Goal: Information Seeking & Learning: Check status

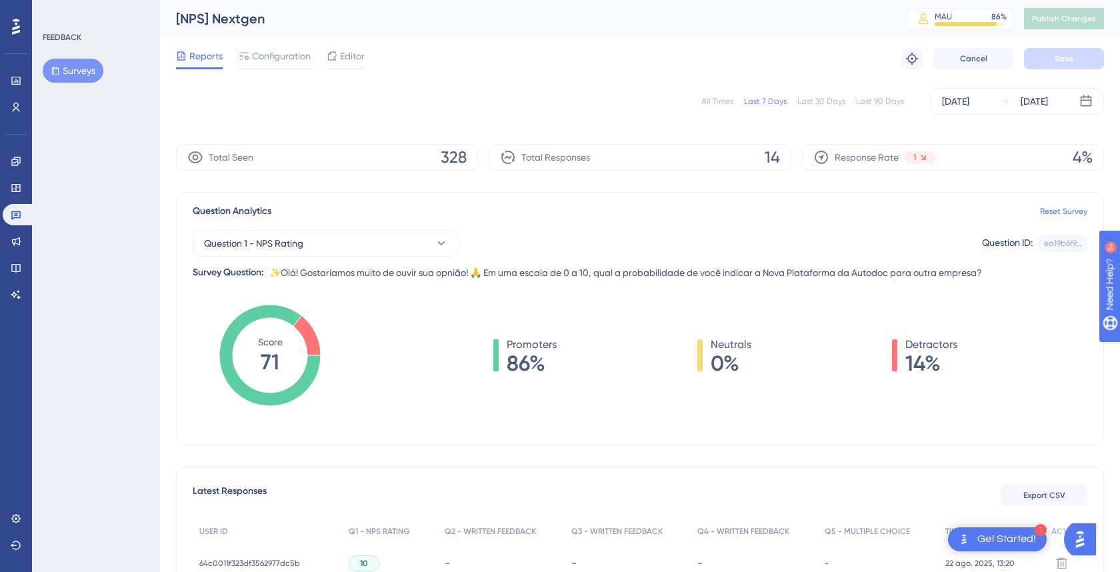
click at [832, 96] on div "Last 30 Days" at bounding box center [821, 101] width 48 height 11
click at [868, 101] on div "Last 90 Days" at bounding box center [880, 101] width 48 height 11
click at [815, 96] on div "Last 30 Days" at bounding box center [821, 101] width 48 height 11
click at [772, 107] on div "All Times Last 7 Days Last 30 Days Last 90 Days Jul 24 2025 Aug 22 2025" at bounding box center [640, 101] width 928 height 27
click at [758, 102] on div "Last 7 Days" at bounding box center [765, 101] width 43 height 11
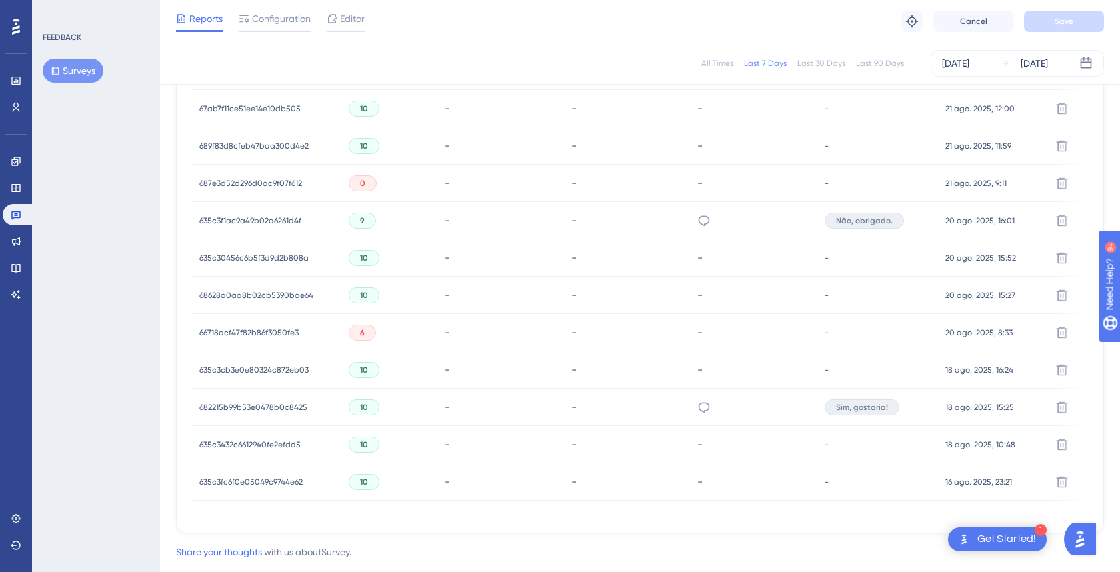
scroll to position [596, 0]
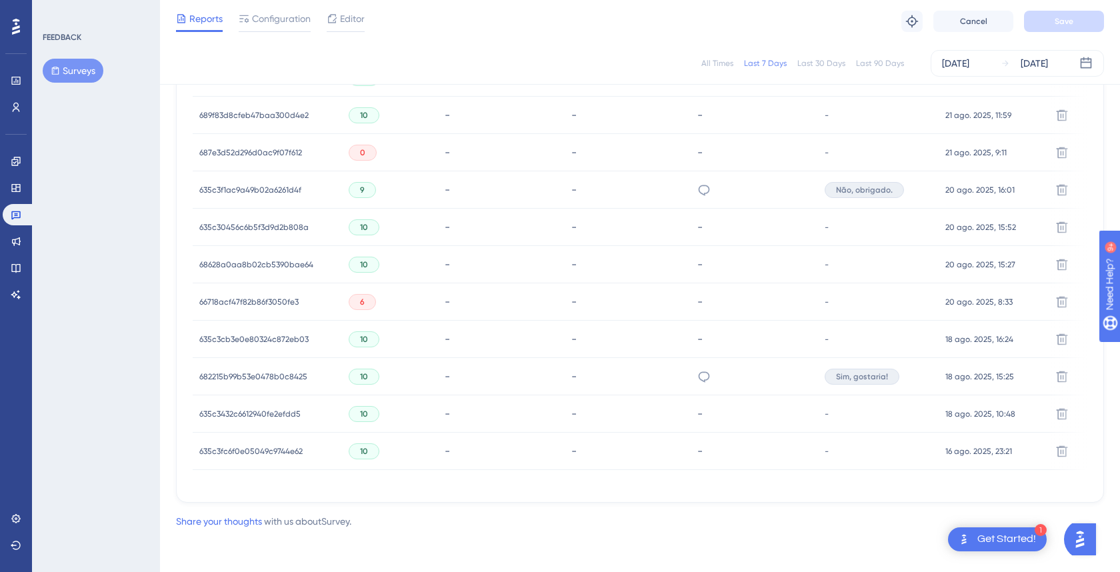
click at [217, 297] on span "66718acf47f82b86f3050fe3" at bounding box center [248, 302] width 99 height 11
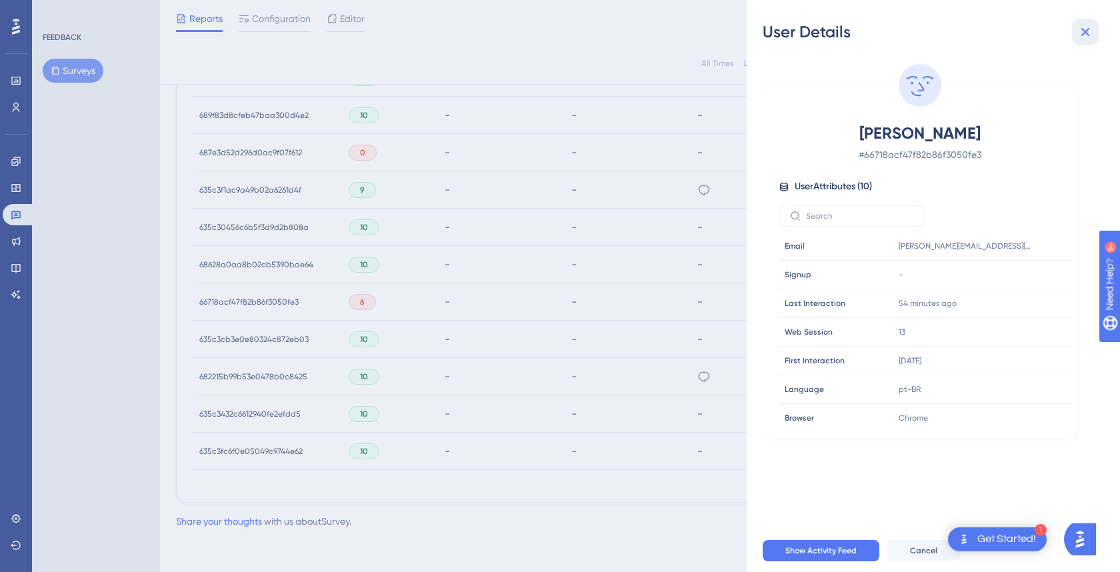
click at [1084, 34] on icon at bounding box center [1085, 32] width 16 height 16
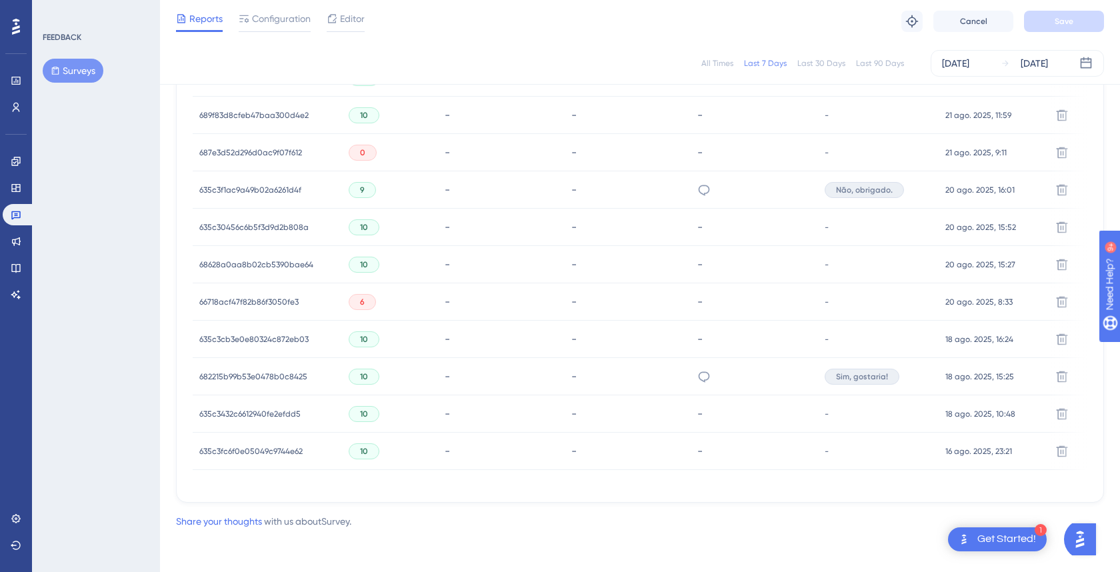
click at [268, 151] on span "687e3d52d296d0ac9f07f612" at bounding box center [250, 152] width 103 height 11
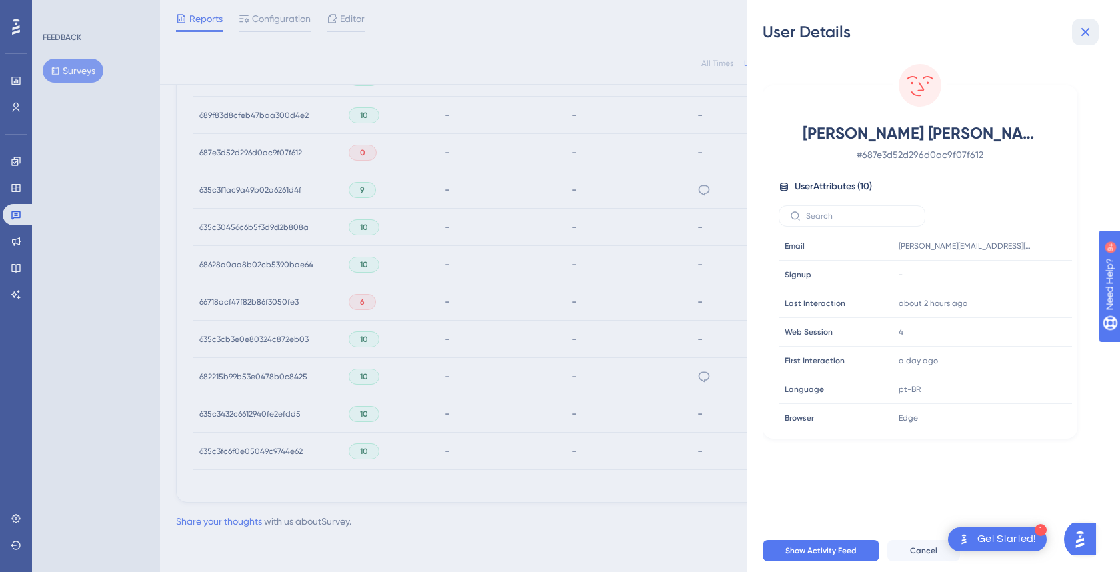
click at [1098, 37] on button at bounding box center [1085, 32] width 27 height 27
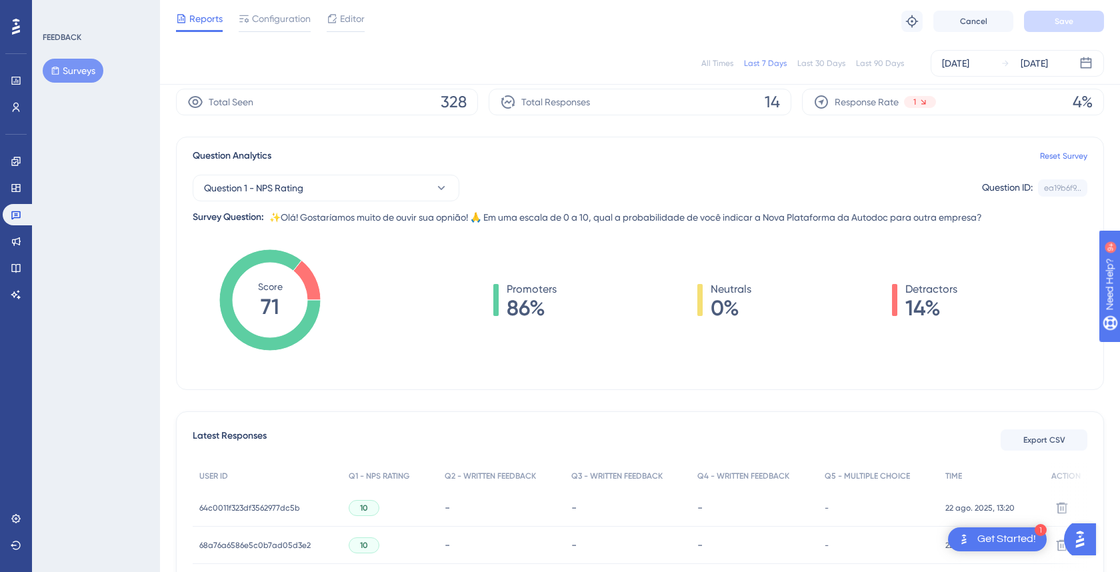
scroll to position [47, 0]
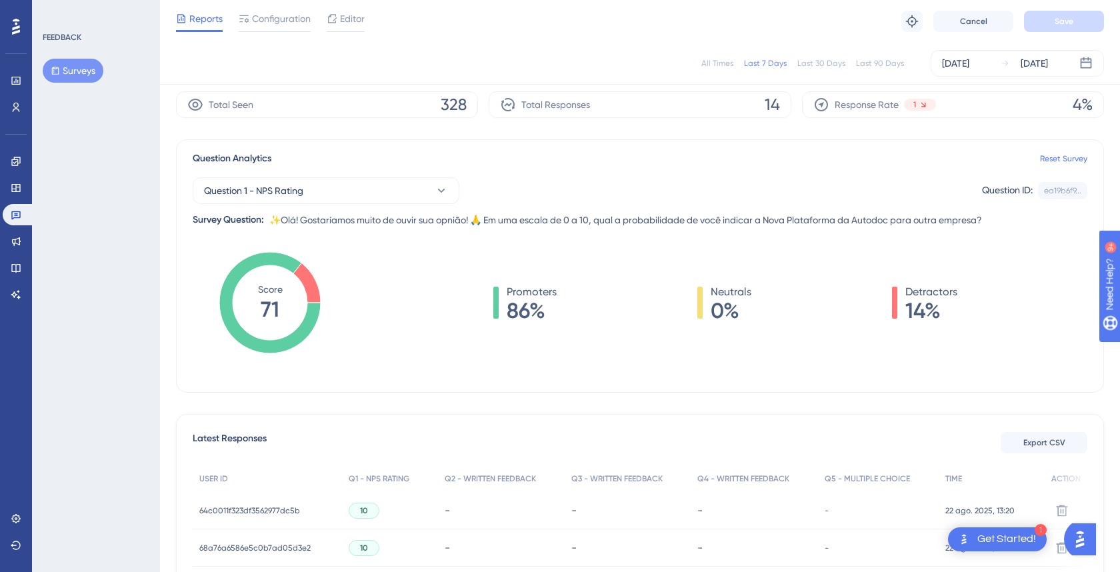
click at [730, 316] on span "0%" at bounding box center [730, 310] width 41 height 21
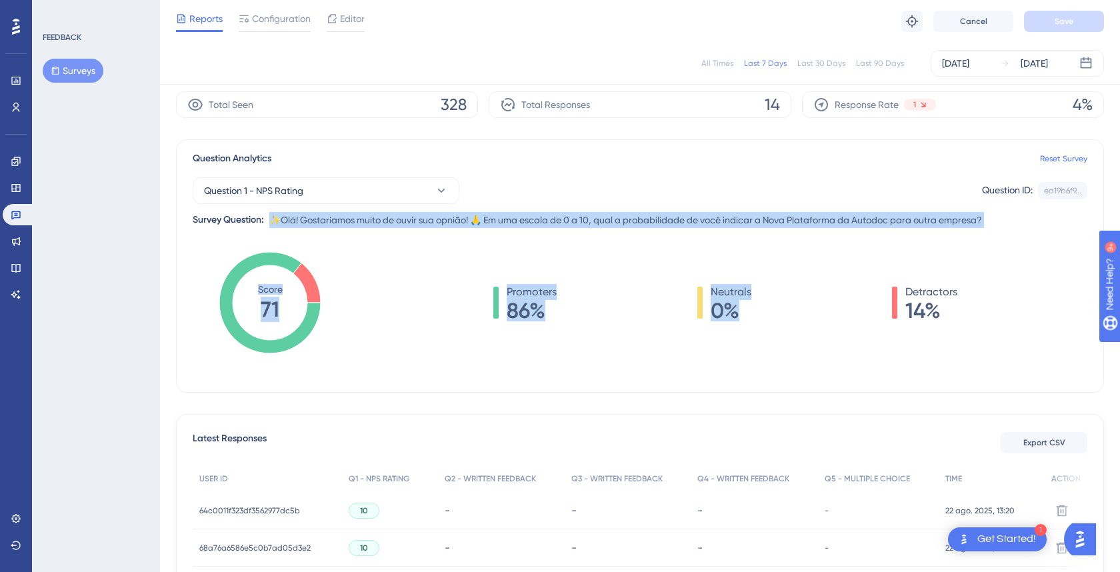
drag, startPoint x: 730, startPoint y: 316, endPoint x: 616, endPoint y: 228, distance: 144.0
click at [616, 228] on div "Question Analytics Reset Survey Question 1 - NPS Rating Question ID: ea19b6f9..…" at bounding box center [640, 265] width 928 height 253
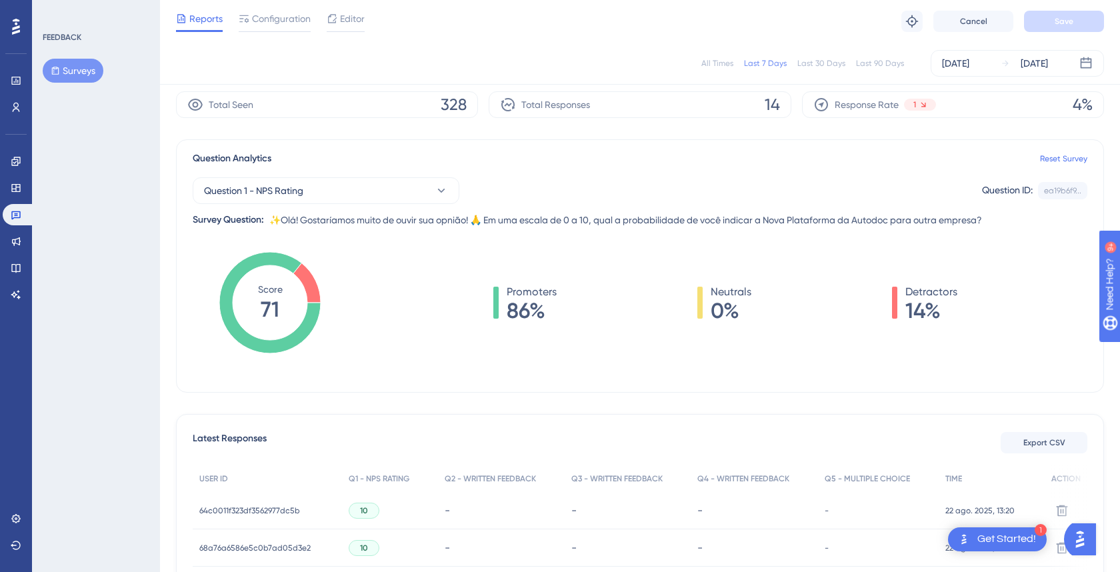
click at [616, 228] on div "Question Analytics Reset Survey Question 1 - NPS Rating Question ID: ea19b6f9..…" at bounding box center [640, 265] width 928 height 253
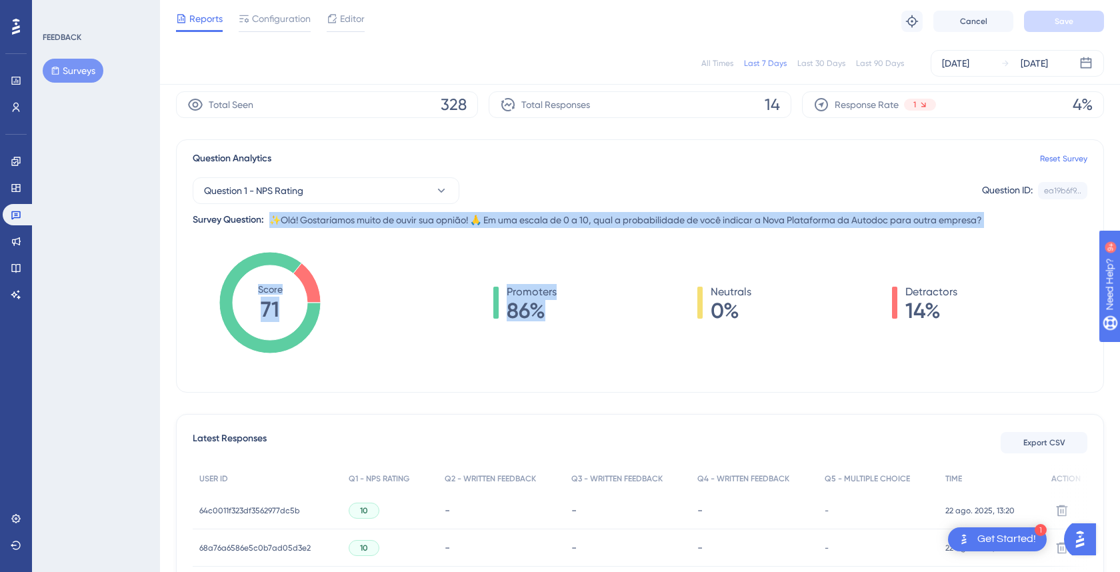
drag, startPoint x: 616, startPoint y: 228, endPoint x: 654, endPoint y: 294, distance: 76.5
click at [652, 293] on div "Question Analytics Reset Survey Question 1 - NPS Rating Question ID: ea19b6f9..…" at bounding box center [640, 265] width 928 height 253
click at [654, 294] on div "Promoters 86% Neutrals 0% Detractors 14%" at bounding box center [725, 302] width 724 height 37
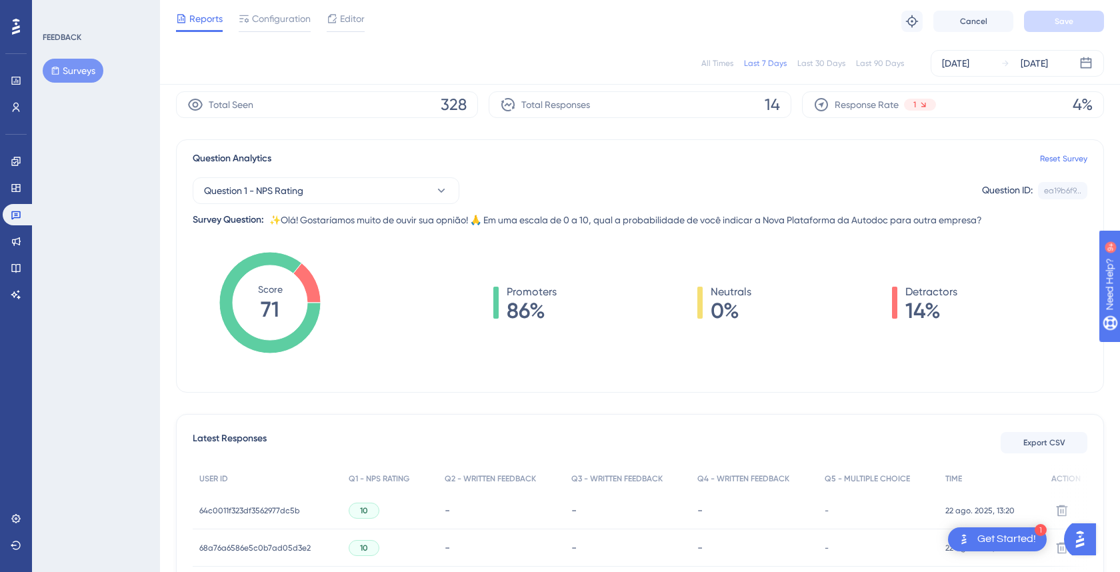
click at [654, 294] on div "Promoters 86% Neutrals 0% Detractors 14%" at bounding box center [725, 302] width 724 height 37
click at [610, 231] on div "Question Analytics Reset Survey Question 1 - NPS Rating Question ID: ea19b6f9..…" at bounding box center [640, 265] width 928 height 253
click at [601, 223] on span "✨Olá! Gostaríamos muito de ouvir sua opnião! 🙏 Em uma escala de 0 a 10, qual a …" at bounding box center [625, 220] width 712 height 16
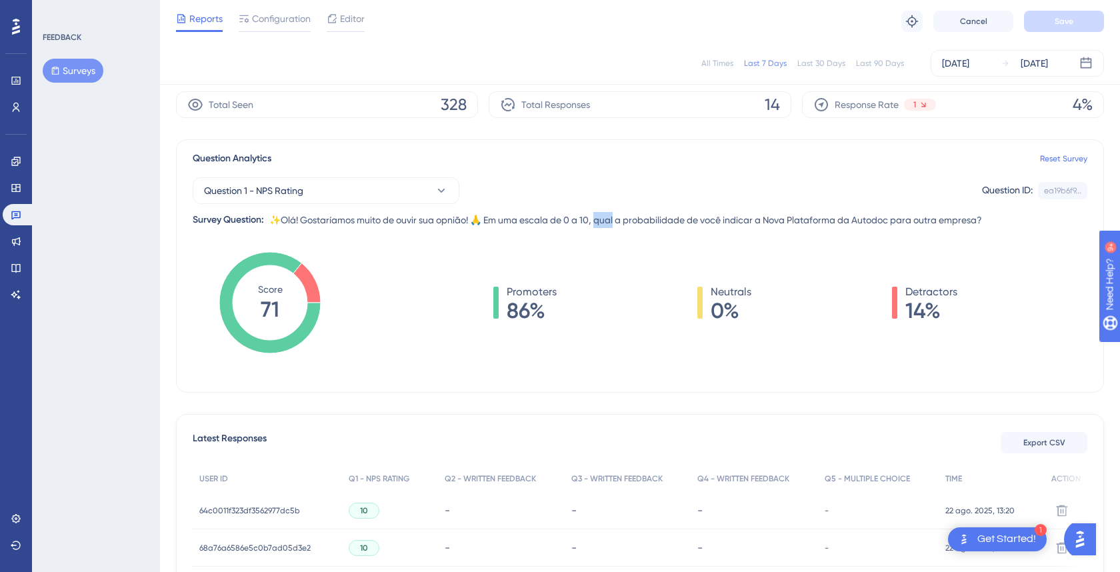
click at [601, 223] on span "✨Olá! Gostaríamos muito de ouvir sua opnião! 🙏 Em uma escala de 0 a 10, qual a …" at bounding box center [625, 220] width 712 height 16
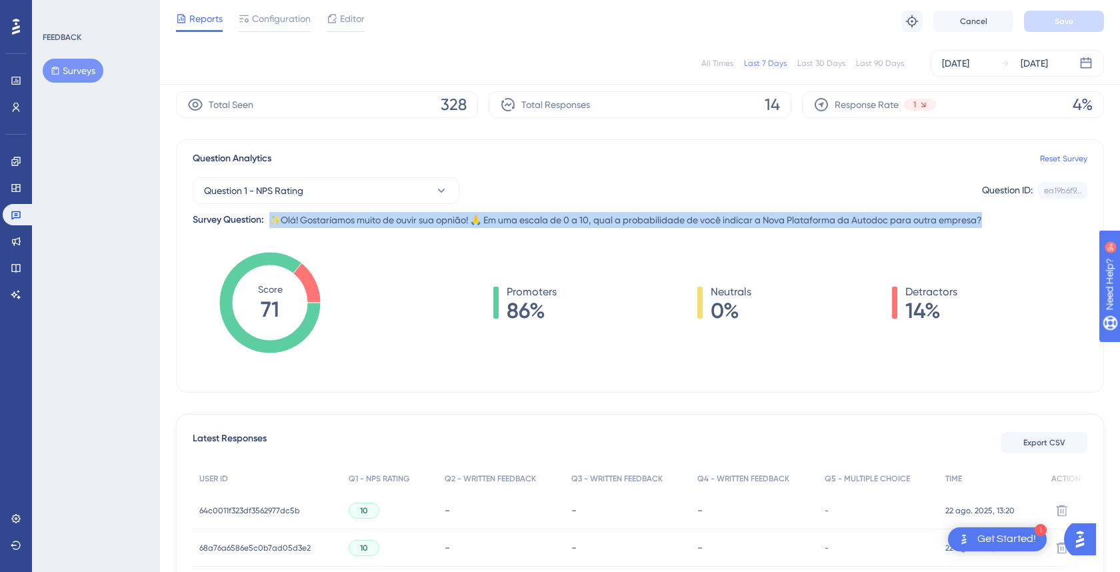
click at [622, 252] on div "Promoters 86% Neutrals 0% Detractors 14%" at bounding box center [725, 315] width 724 height 133
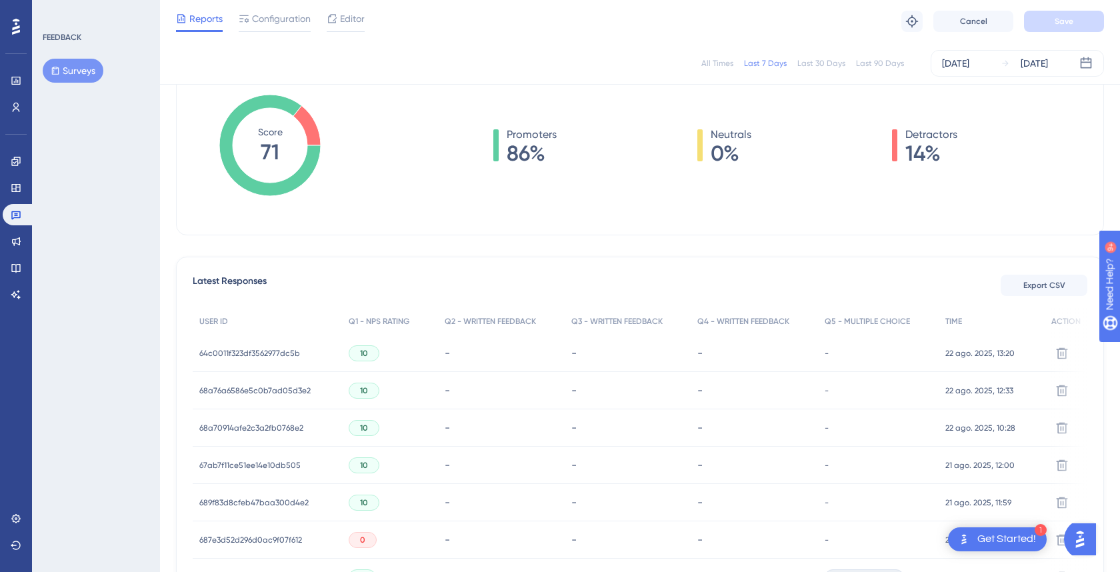
scroll to position [197, 0]
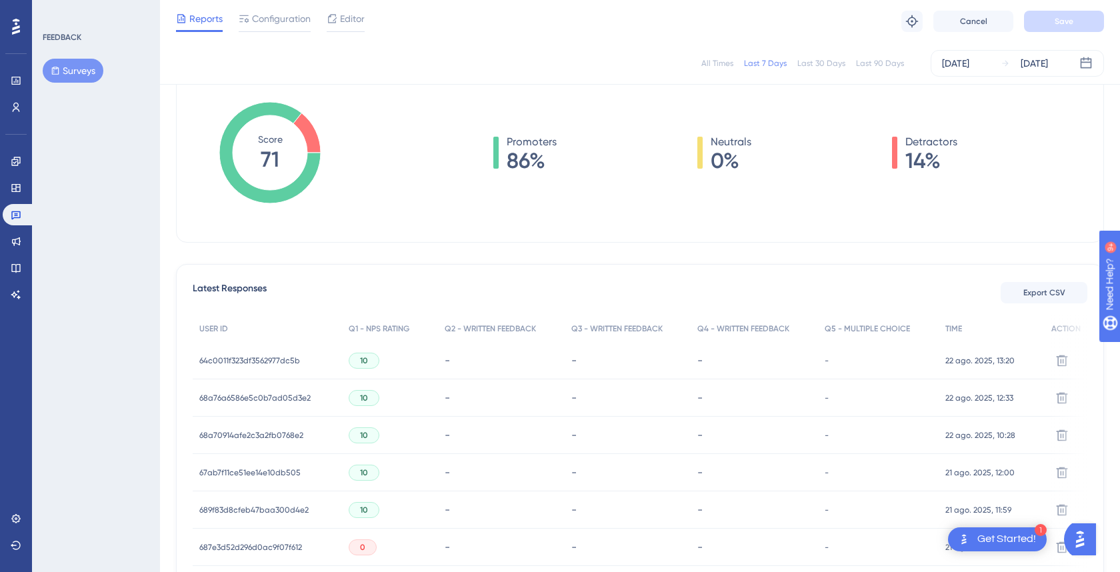
click at [271, 155] on tspan "71" at bounding box center [270, 159] width 19 height 25
drag, startPoint x: 271, startPoint y: 155, endPoint x: 265, endPoint y: 143, distance: 13.4
click at [265, 143] on g "Score 71" at bounding box center [269, 152] width 101 height 101
click at [265, 143] on tspan "Score" at bounding box center [270, 139] width 25 height 11
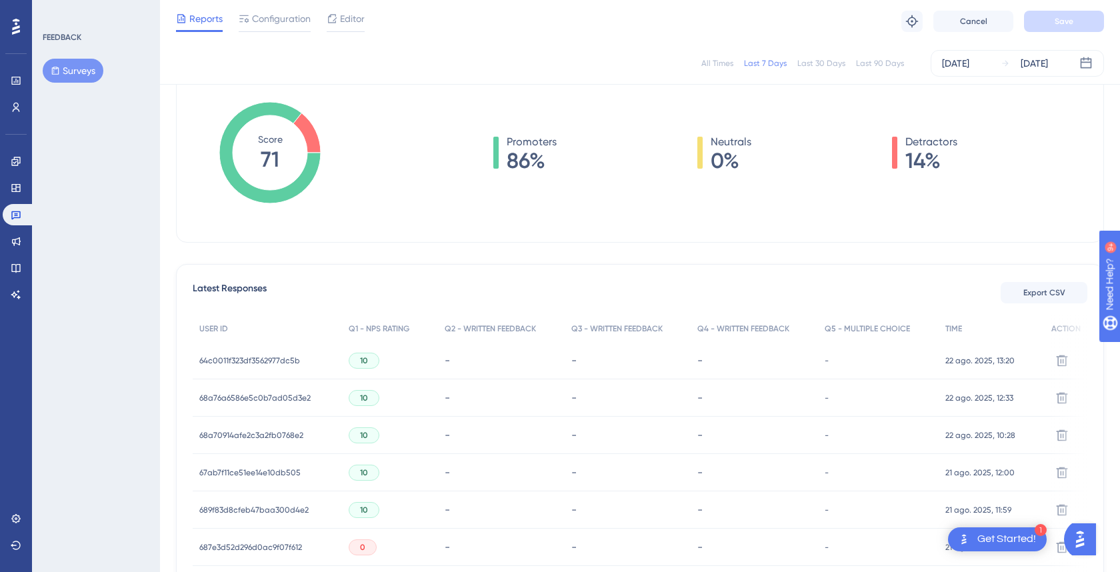
click at [265, 143] on tspan "Score" at bounding box center [270, 139] width 25 height 11
drag, startPoint x: 265, startPoint y: 143, endPoint x: 265, endPoint y: 154, distance: 10.7
click at [265, 154] on g "Score 71" at bounding box center [269, 152] width 101 height 101
click at [265, 154] on tspan "71" at bounding box center [270, 159] width 19 height 25
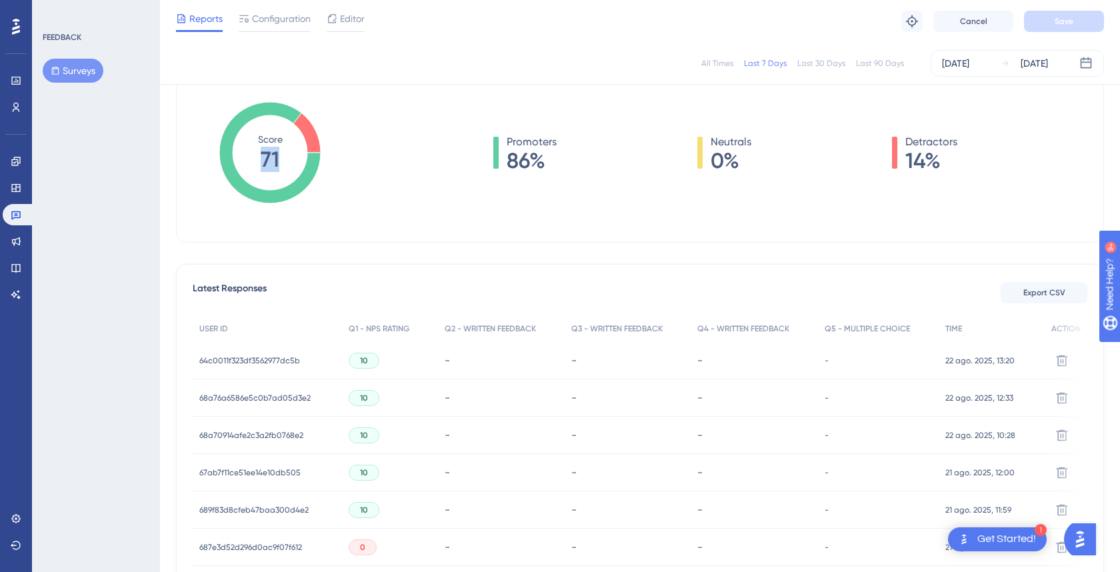
click at [370, 93] on div "Question Analytics Reset Survey Question 1 - NPS Rating Question ID: ea19b6f9..…" at bounding box center [640, 115] width 928 height 253
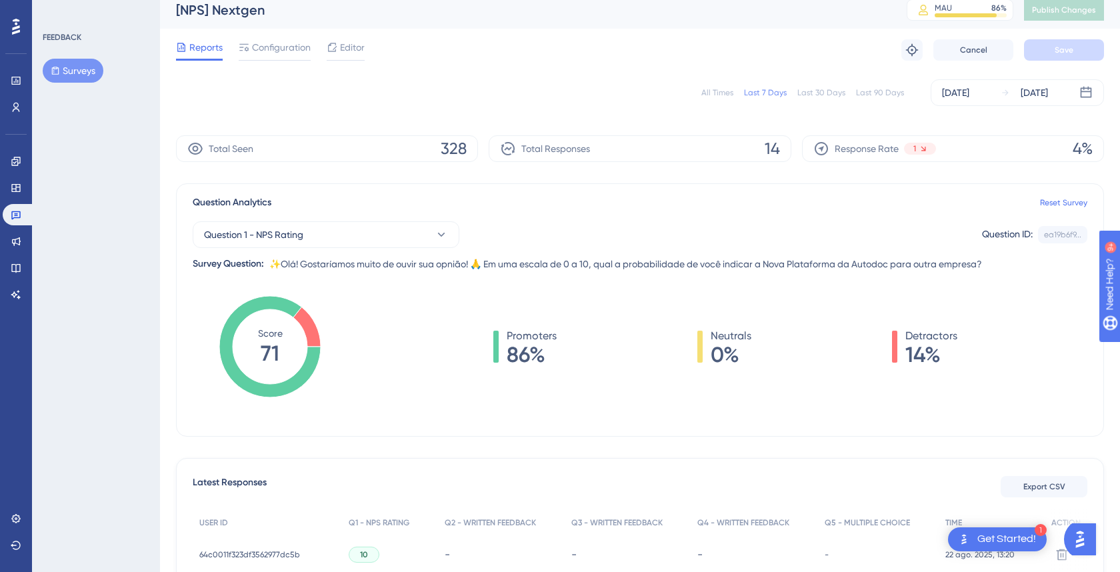
scroll to position [0, 0]
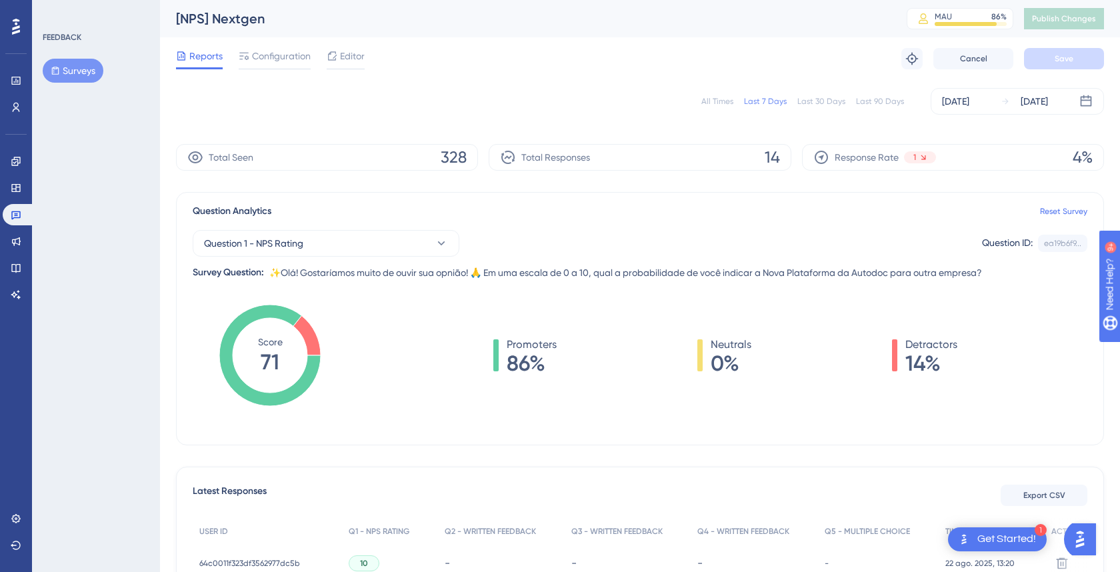
click at [477, 275] on span "✨Olá! Gostaríamos muito de ouvir sua opnião! 🙏 Em uma escala de 0 a 10, qual a …" at bounding box center [625, 273] width 712 height 16
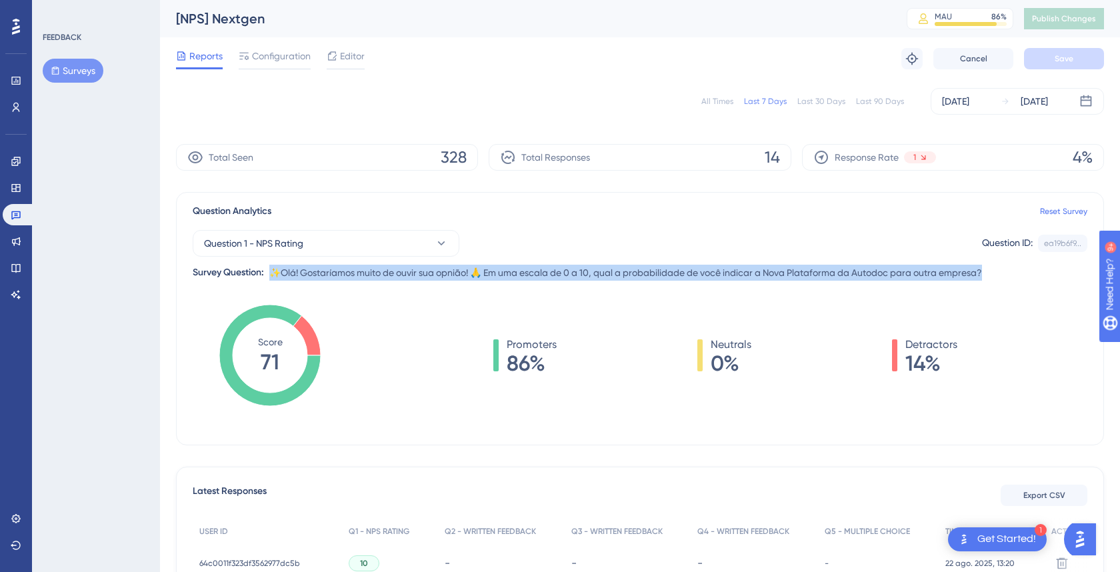
click at [502, 273] on span "✨Olá! Gostaríamos muito de ouvir sua opnião! 🙏 Em uma escala de 0 a 10, qual a …" at bounding box center [625, 273] width 712 height 16
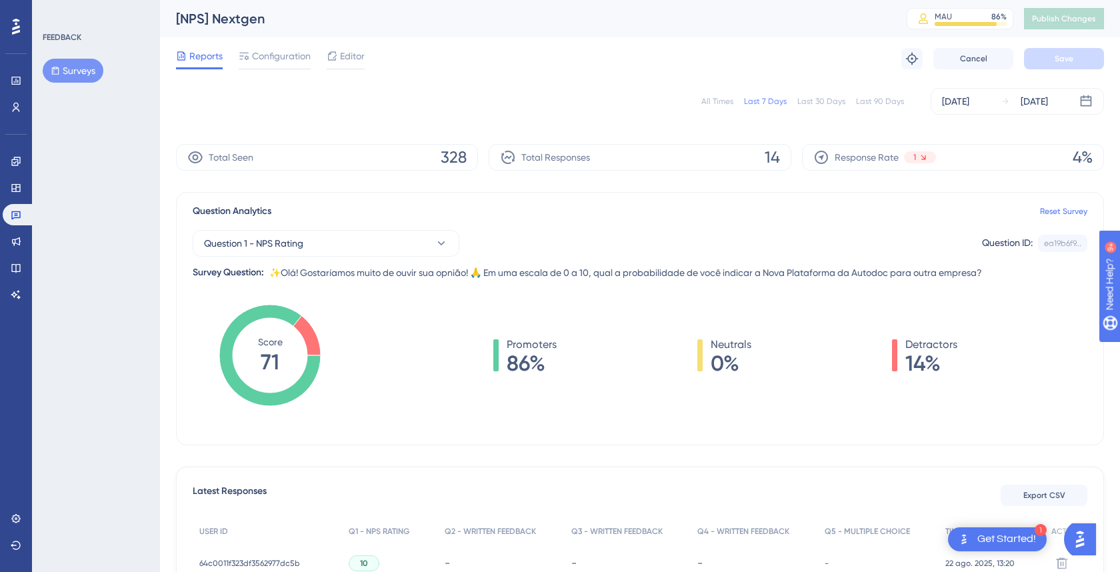
click at [502, 273] on span "✨Olá! Gostaríamos muito de ouvir sua opnião! 🙏 Em uma escala de 0 a 10, qual a …" at bounding box center [625, 273] width 712 height 16
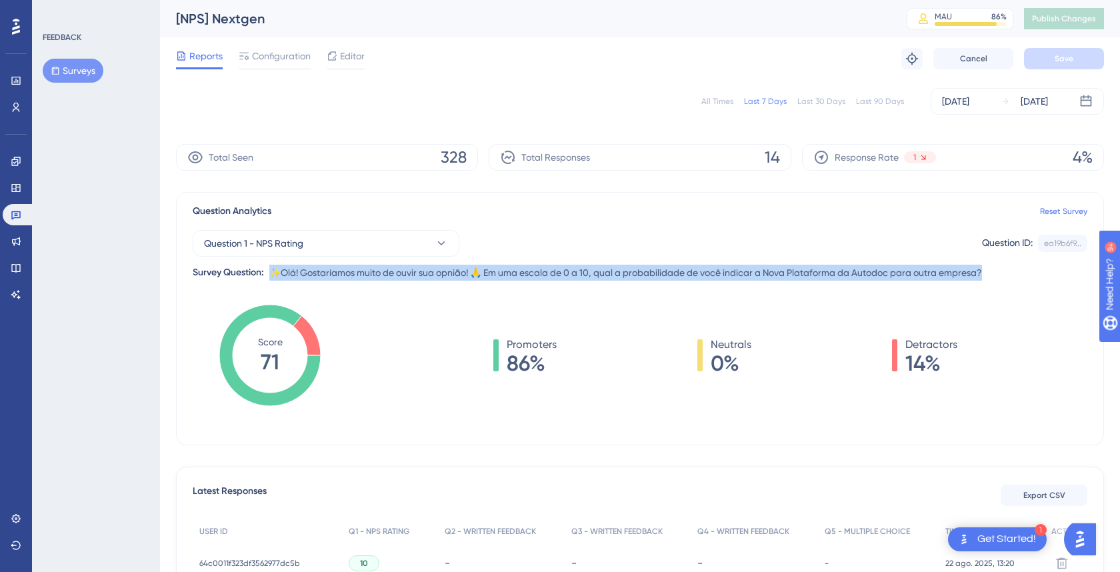
click at [520, 275] on span "✨Olá! Gostaríamos muito de ouvir sua opnião! 🙏 Em uma escala de 0 a 10, qual a …" at bounding box center [625, 273] width 712 height 16
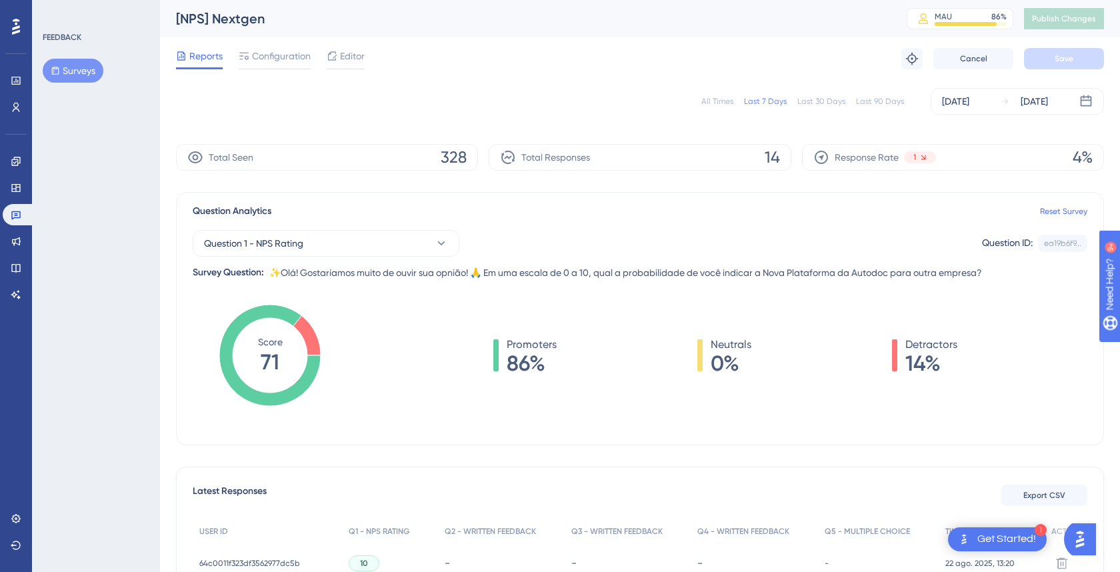
click at [520, 275] on span "✨Olá! Gostaríamos muito de ouvir sua opnião! 🙏 Em uma escala de 0 a 10, qual a …" at bounding box center [625, 273] width 712 height 16
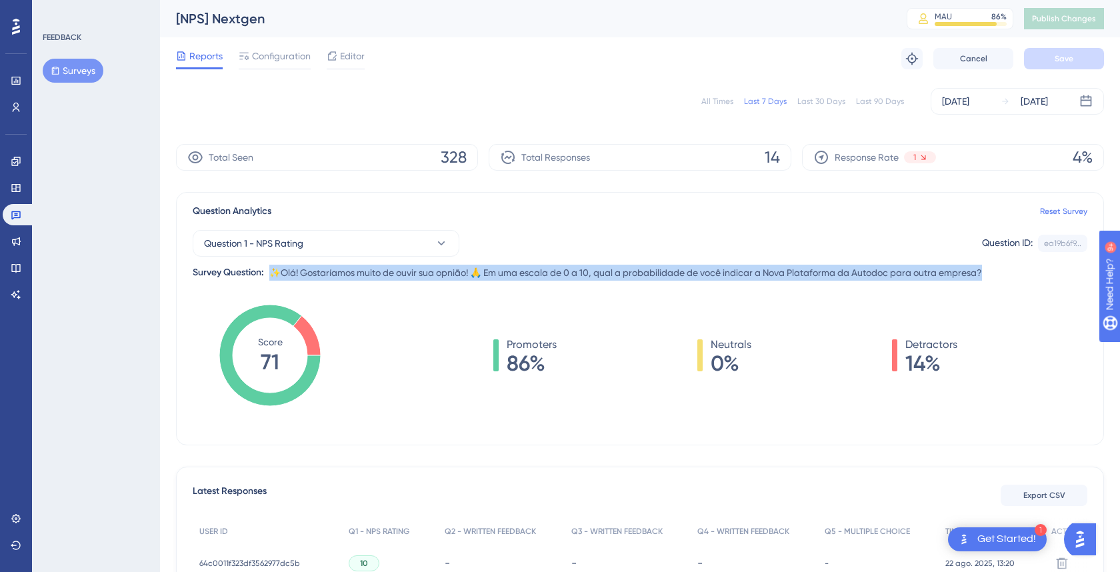
click at [520, 275] on span "✨Olá! Gostaríamos muito de ouvir sua opnião! 🙏 Em uma escala de 0 a 10, qual a …" at bounding box center [625, 273] width 712 height 16
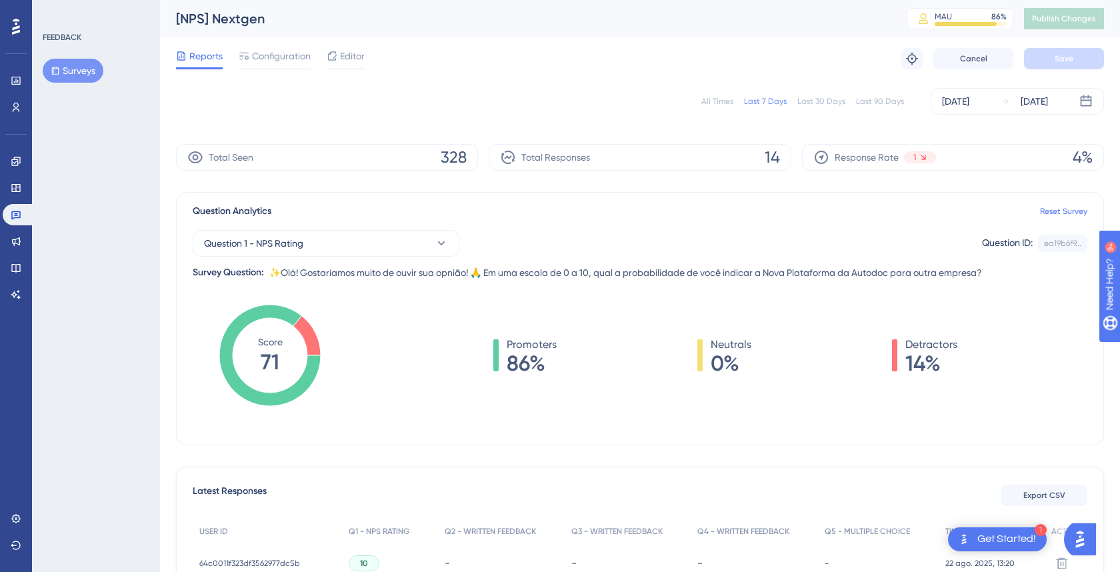
click at [532, 269] on span "✨Olá! Gostaríamos muito de ouvir sua opnião! 🙏 Em uma escala de 0 a 10, qual a …" at bounding box center [625, 273] width 712 height 16
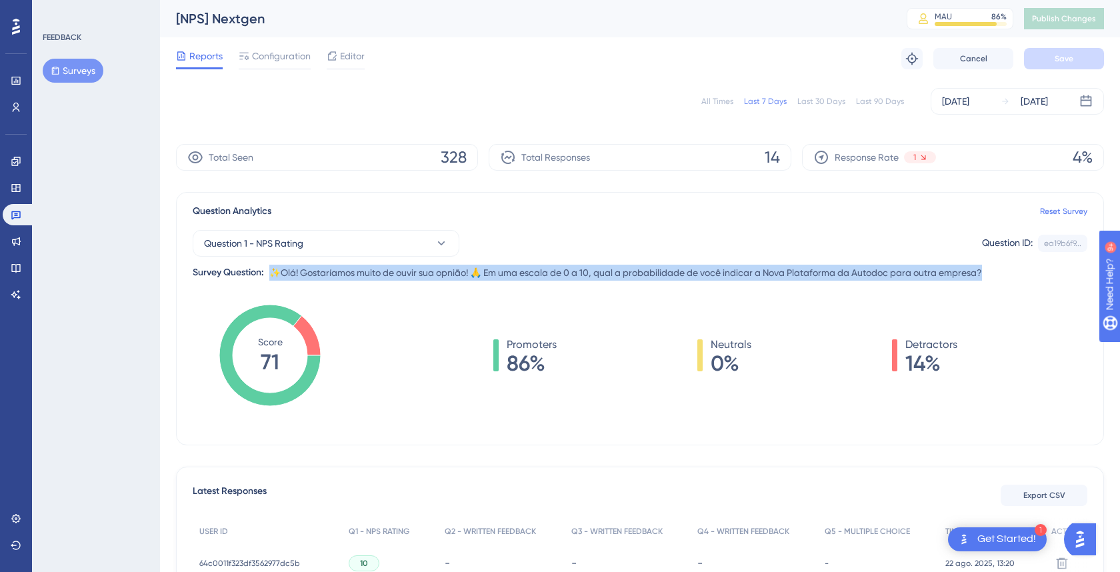
click at [532, 269] on span "✨Olá! Gostaríamos muito de ouvir sua opnião! 🙏 Em uma escala de 0 a 10, qual a …" at bounding box center [625, 273] width 712 height 16
click at [549, 273] on span "✨Olá! Gostaríamos muito de ouvir sua opnião! 🙏 Em uma escala de 0 a 10, qual a …" at bounding box center [625, 273] width 712 height 16
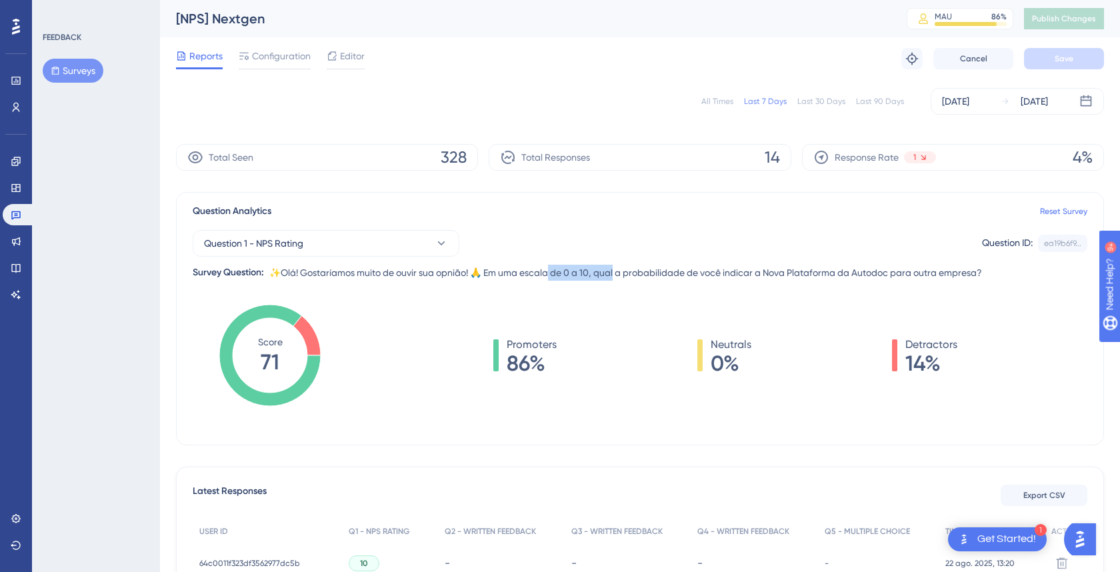
drag, startPoint x: 549, startPoint y: 273, endPoint x: 594, endPoint y: 274, distance: 45.3
click at [594, 274] on span "✨Olá! Gostaríamos muito de ouvir sua opnião! 🙏 Em uma escala de 0 a 10, qual a …" at bounding box center [625, 273] width 712 height 16
click at [514, 270] on span "✨Olá! Gostaríamos muito de ouvir sua opnião! 🙏 Em uma escala de 0 a 10, qual a …" at bounding box center [625, 273] width 712 height 16
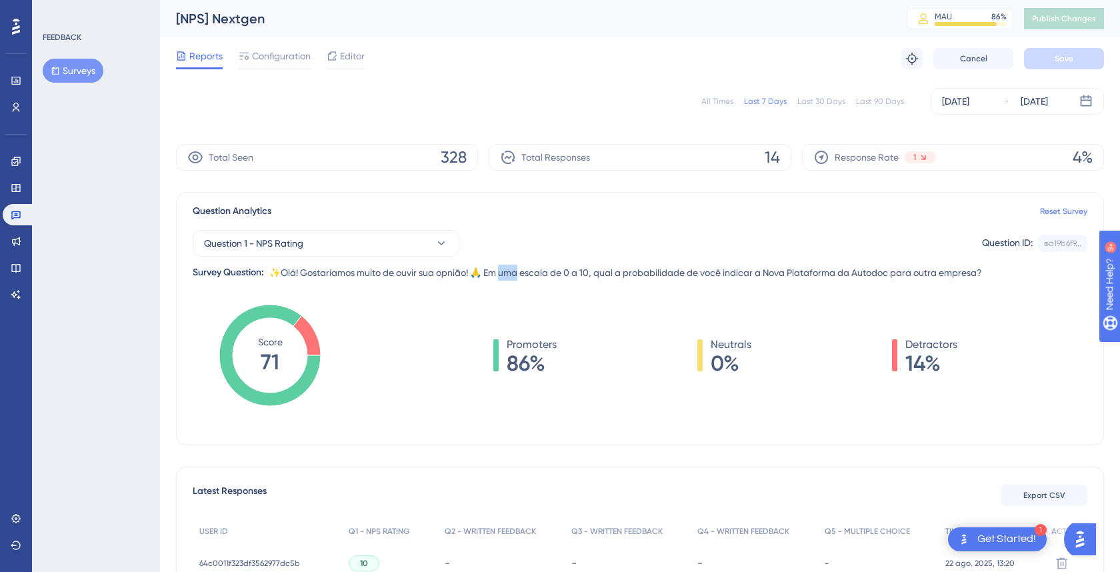
click at [514, 270] on span "✨Olá! Gostaríamos muito de ouvir sua opnião! 🙏 Em uma escala de 0 a 10, qual a …" at bounding box center [625, 273] width 712 height 16
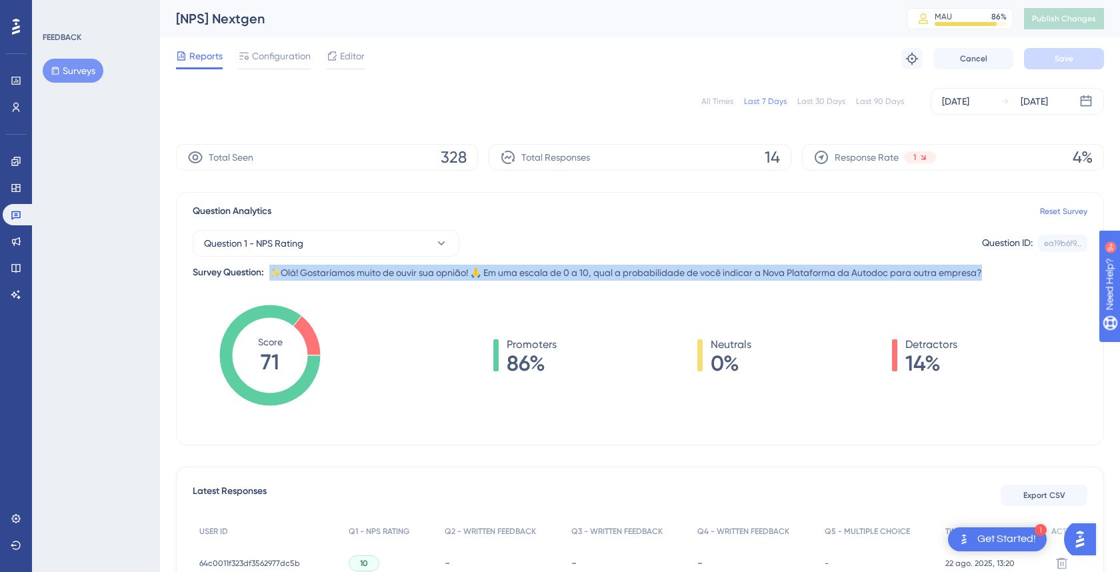
click at [536, 271] on span "✨Olá! Gostaríamos muito de ouvir sua opnião! 🙏 Em uma escala de 0 a 10, qual a …" at bounding box center [625, 273] width 712 height 16
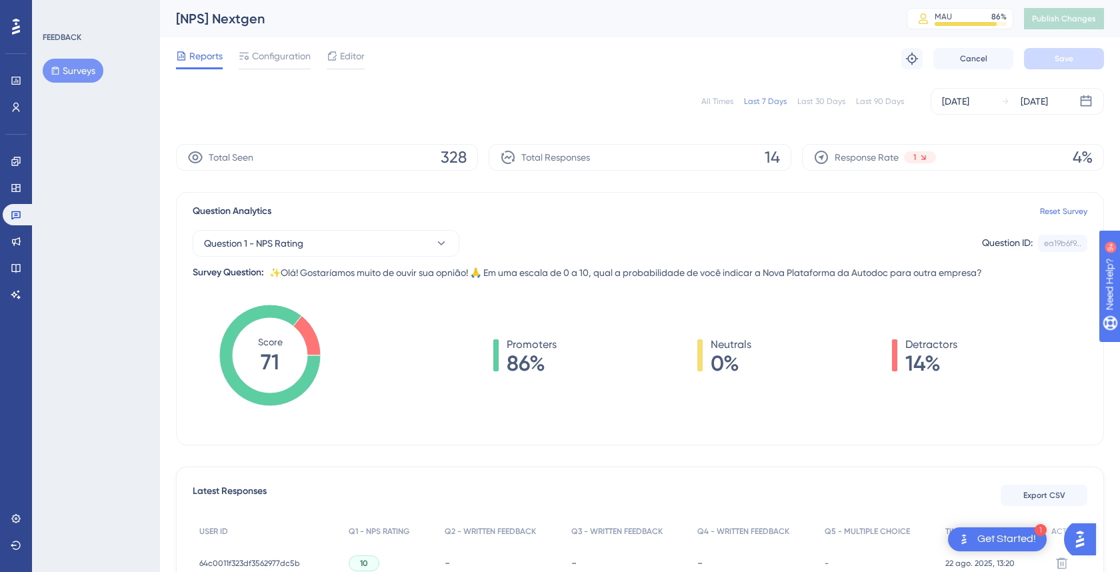
click at [536, 271] on span "✨Olá! Gostaríamos muito de ouvir sua opnião! 🙏 Em uma escala de 0 a 10, qual a …" at bounding box center [625, 273] width 712 height 16
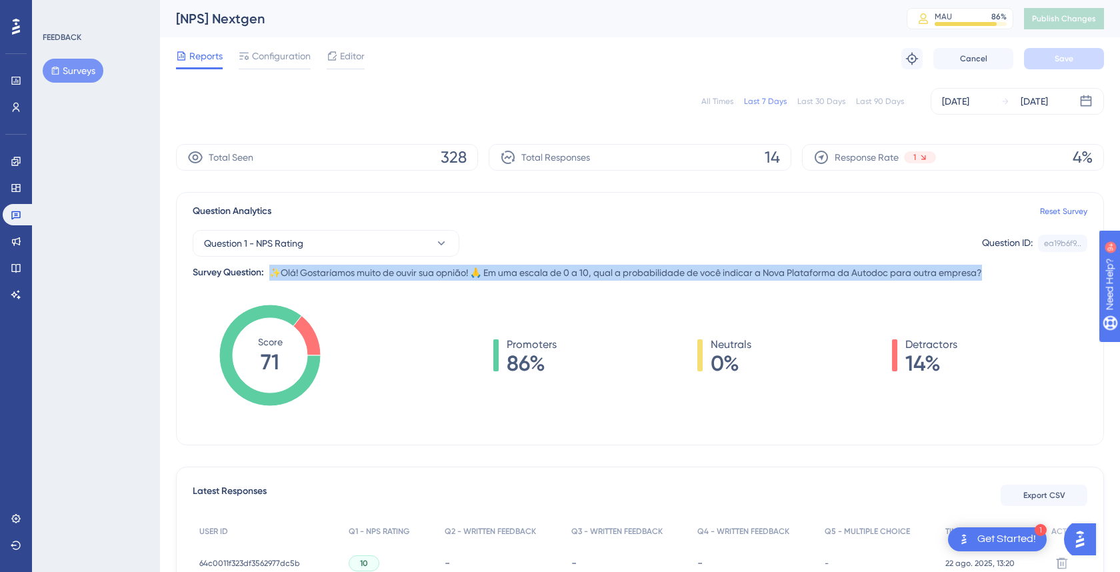
click at [568, 273] on span "✨Olá! Gostaríamos muito de ouvir sua opnião! 🙏 Em uma escala de 0 a 10, qual a …" at bounding box center [625, 273] width 712 height 16
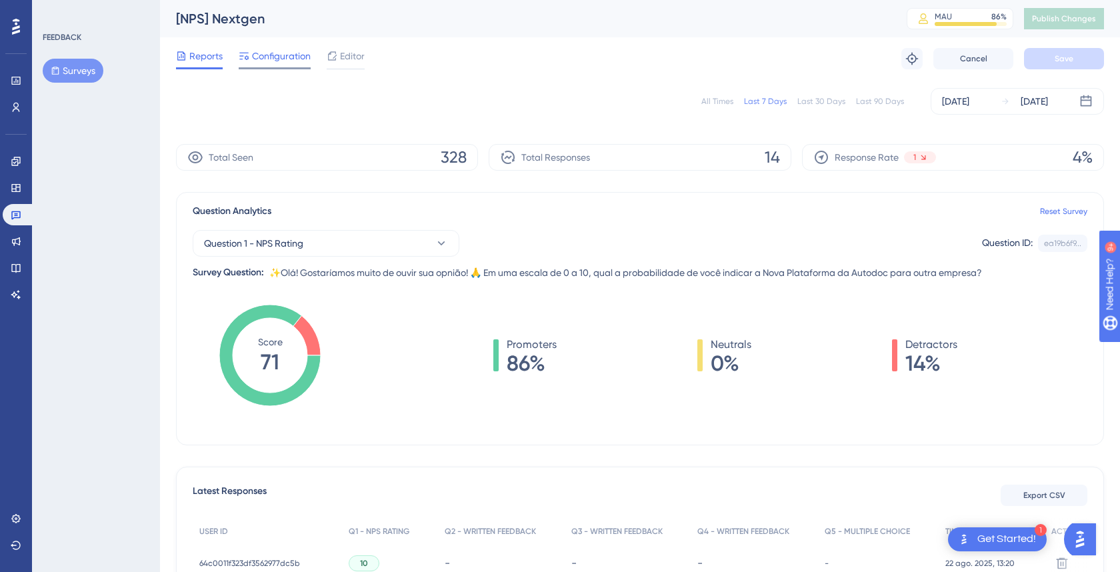
click at [263, 55] on span "Configuration" at bounding box center [281, 56] width 59 height 16
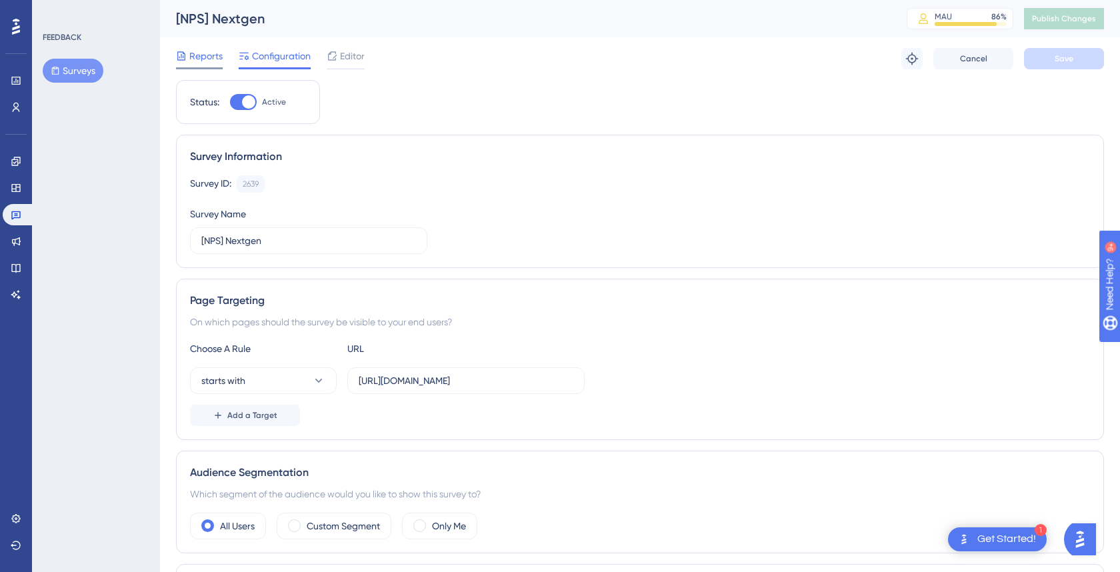
click at [187, 63] on div "Reports" at bounding box center [199, 56] width 47 height 16
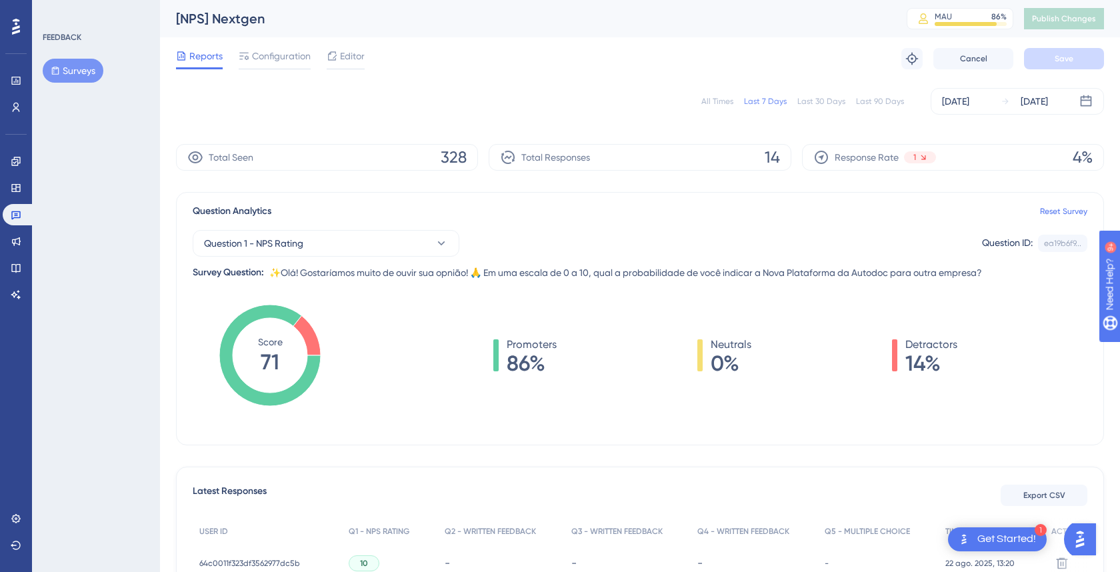
click at [812, 99] on div "Last 30 Days" at bounding box center [821, 101] width 48 height 11
